Goal: Task Accomplishment & Management: Manage account settings

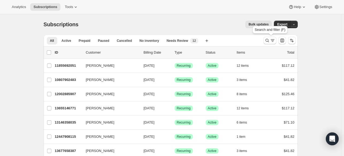
click at [266, 39] on icon "Search and filter results" at bounding box center [266, 40] width 5 height 5
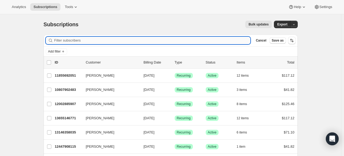
paste input "[EMAIL_ADDRESS][DOMAIN_NAME]"
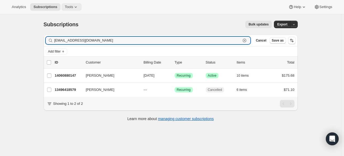
type input "[EMAIL_ADDRESS][DOMAIN_NAME]"
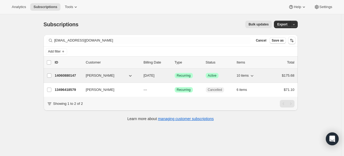
click at [66, 74] on p "14060880147" at bounding box center [68, 75] width 27 height 5
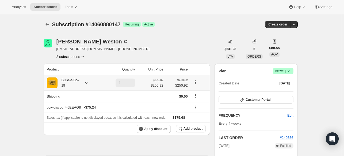
click at [89, 82] on icon at bounding box center [86, 82] width 5 height 5
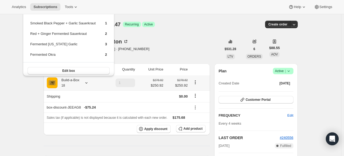
scroll to position [55, 0]
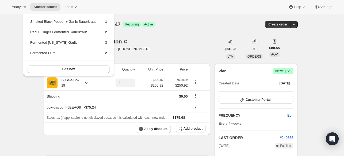
click at [195, 52] on div "[PERSON_NAME] [EMAIL_ADDRESS][DOMAIN_NAME] · [PHONE_NUMBER] 2 subscriptions" at bounding box center [133, 49] width 178 height 20
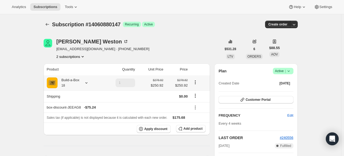
click at [196, 81] on icon "Product actions" at bounding box center [194, 81] width 5 height 5
click at [197, 92] on span "Edit box" at bounding box center [196, 92] width 13 height 4
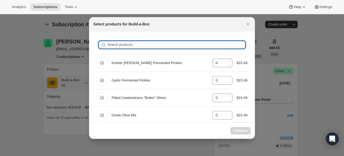
click at [163, 46] on input "Search products" at bounding box center [176, 44] width 138 height 7
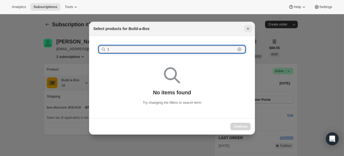
type input "1"
click at [249, 28] on icon "Close" at bounding box center [247, 28] width 5 height 5
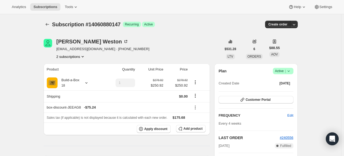
scroll to position [80, 0]
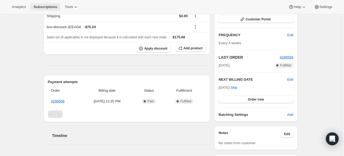
click at [43, 5] on span "Subscriptions" at bounding box center [45, 7] width 24 height 4
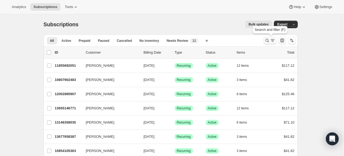
click at [265, 41] on icon "Search and filter results" at bounding box center [266, 40] width 5 height 5
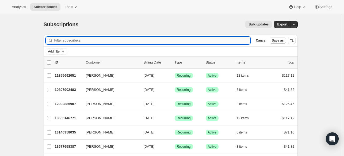
paste input "[PERSON_NAME]"
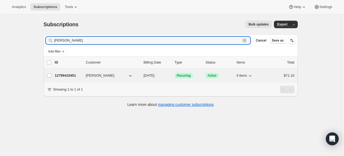
type input "[PERSON_NAME]"
click at [75, 74] on p "12799410451" at bounding box center [68, 75] width 27 height 5
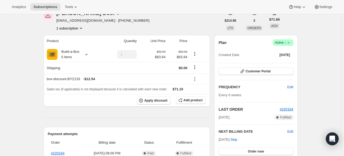
scroll to position [27, 0]
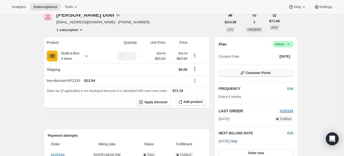
click at [264, 74] on span "Customer Portal" at bounding box center [257, 73] width 25 height 4
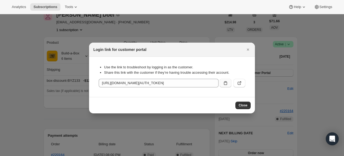
click at [227, 81] on icon ":r1qd:" at bounding box center [225, 82] width 5 height 5
click at [250, 49] on icon "Close" at bounding box center [247, 49] width 5 height 5
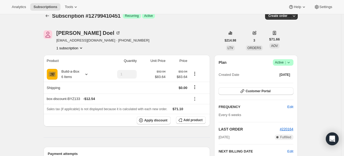
scroll to position [0, 0]
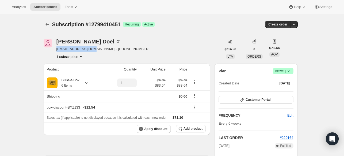
drag, startPoint x: 94, startPoint y: 45, endPoint x: 57, endPoint y: 50, distance: 37.5
click at [57, 50] on div "[PERSON_NAME] [EMAIL_ADDRESS][DOMAIN_NAME] · [PHONE_NUMBER] 1 subscription" at bounding box center [133, 49] width 178 height 20
copy span "[EMAIL_ADDRESS][DOMAIN_NAME]"
click at [44, 9] on span "Subscriptions" at bounding box center [45, 7] width 24 height 4
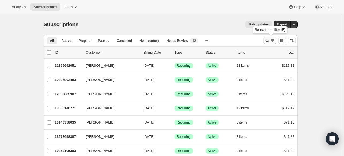
click at [266, 40] on icon "Search and filter results" at bounding box center [266, 40] width 5 height 5
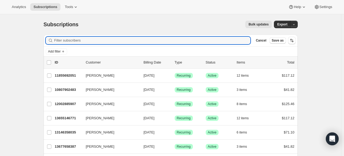
paste input "[EMAIL_ADDRESS][DOMAIN_NAME]"
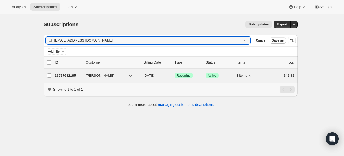
type input "[EMAIL_ADDRESS][DOMAIN_NAME]"
click at [70, 77] on p "13977682195" at bounding box center [68, 75] width 27 height 5
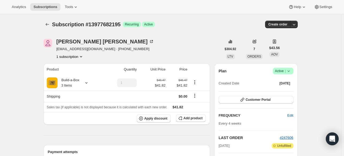
click at [291, 71] on icon at bounding box center [288, 70] width 5 height 5
click at [281, 89] on span "Cancel subscription" at bounding box center [282, 90] width 30 height 4
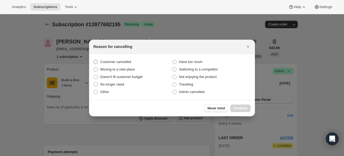
click at [122, 62] on span "Customer cancelled" at bounding box center [115, 62] width 31 height 4
click at [94, 60] on input "Customer cancelled" at bounding box center [94, 60] width 0 height 0
radio input "true"
click at [236, 106] on button "Continue" at bounding box center [240, 107] width 20 height 7
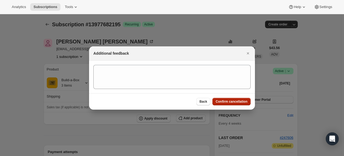
click at [240, 99] on span "Confirm cancellation" at bounding box center [231, 101] width 32 height 4
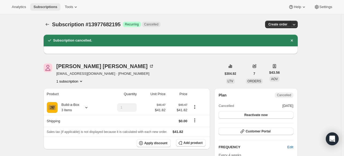
click at [49, 7] on span "Subscriptions" at bounding box center [45, 7] width 24 height 4
